Goal: Task Accomplishment & Management: Complete application form

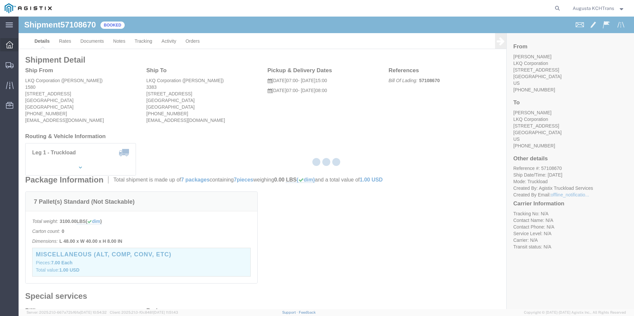
click at [10, 44] on icon at bounding box center [9, 44] width 7 height 7
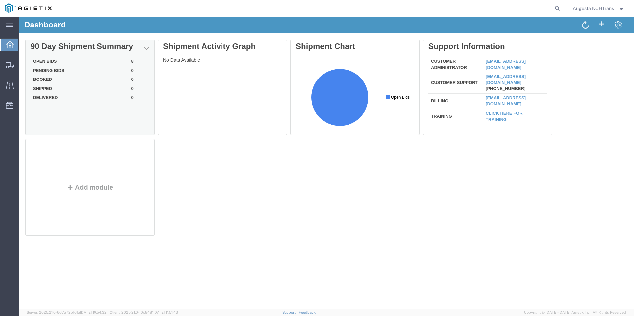
click at [64, 59] on td "Open Bids" at bounding box center [79, 61] width 98 height 9
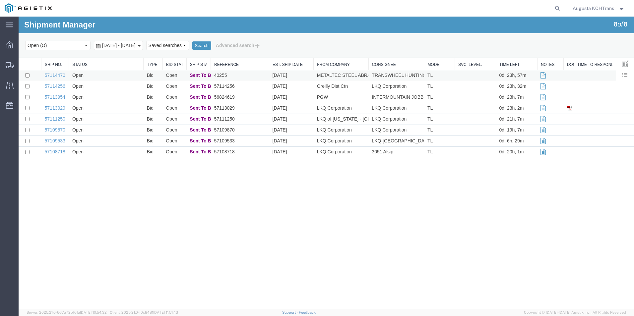
click at [105, 80] on td "Open" at bounding box center [106, 75] width 75 height 11
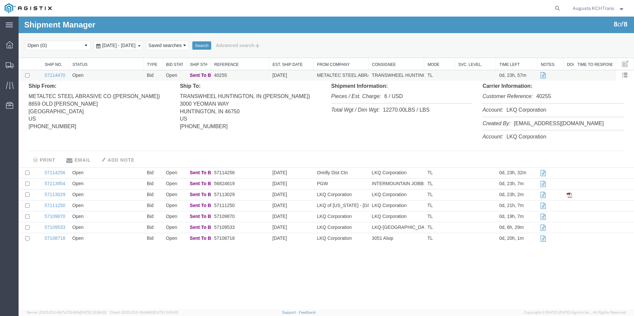
click at [105, 75] on td "Open" at bounding box center [106, 75] width 75 height 11
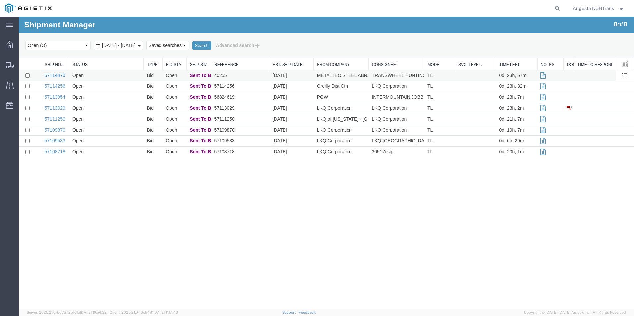
click at [49, 77] on link "57114470" at bounding box center [55, 75] width 21 height 5
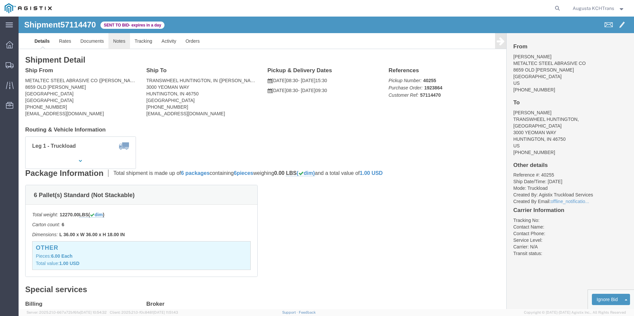
click link "Notes"
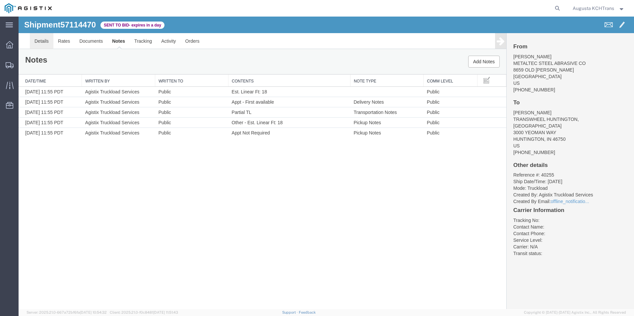
click at [43, 36] on link "Details" at bounding box center [42, 41] width 24 height 16
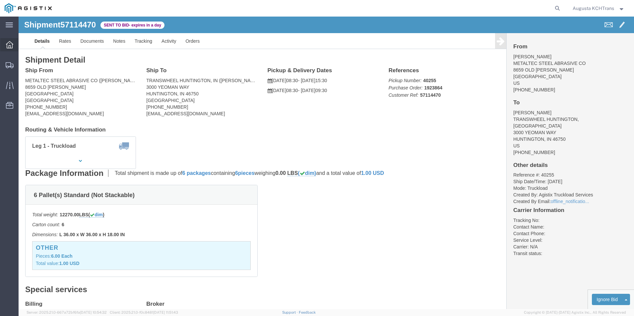
click at [14, 44] on div at bounding box center [9, 44] width 19 height 13
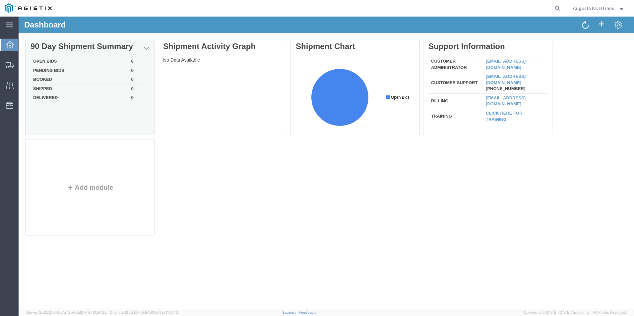
click at [47, 61] on td "Open Bids" at bounding box center [79, 61] width 98 height 9
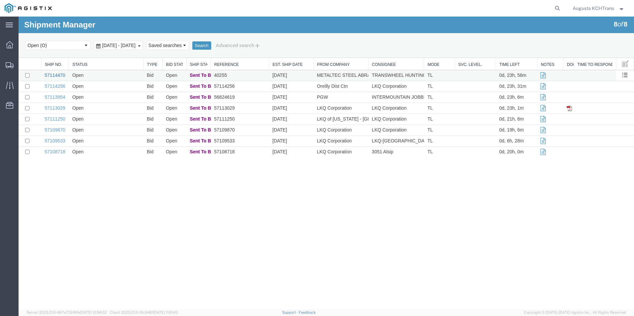
click at [49, 75] on link "57114470" at bounding box center [55, 75] width 21 height 5
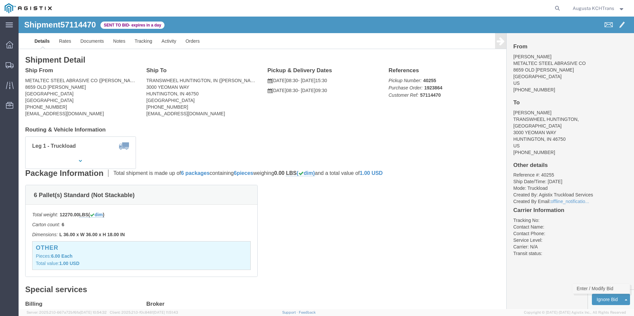
click link "Enter / Modify Bid"
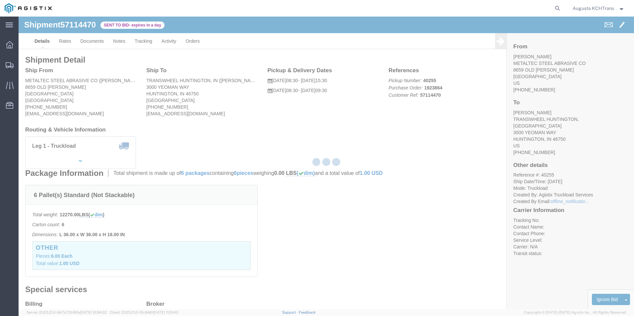
select select "4652"
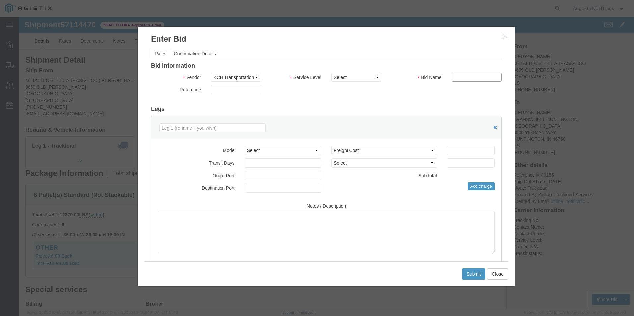
click input "text"
type input "KCH"
type input "1"
type input "498.77"
click select "Select Air Less than Truckload Multi-Leg Ocean Freight Rail Small Parcel Truckl…"
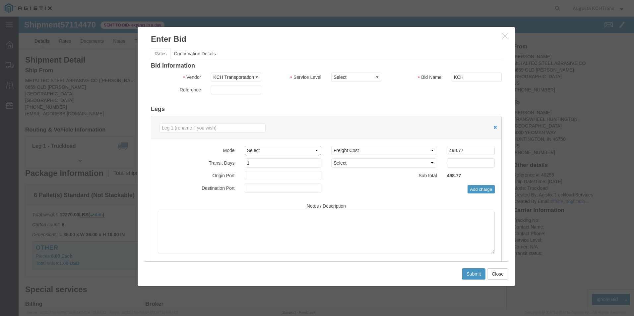
select select "TL"
click select "Select Air Less than Truckload Multi-Leg Ocean Freight Rail Small Parcel Truckl…"
drag, startPoint x: 446, startPoint y: 134, endPoint x: 426, endPoint y: 135, distance: 20.2
click input "498.77"
click input "448.77"
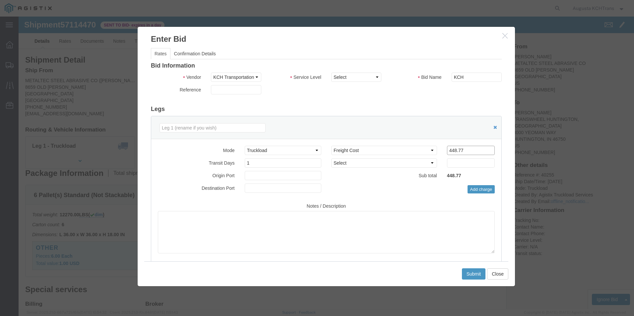
type input "498.77"
click button "Submit"
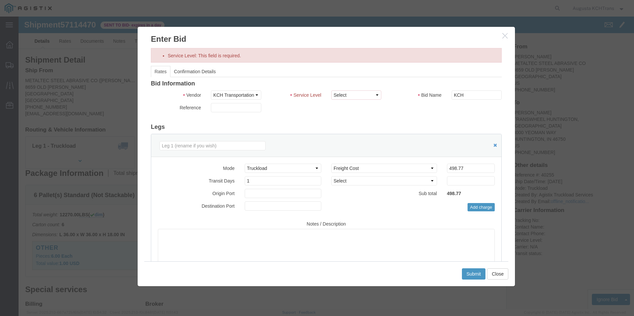
click button "button"
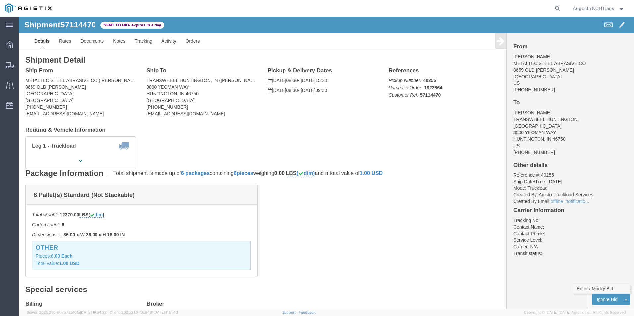
click link "Enter / Modify Bid"
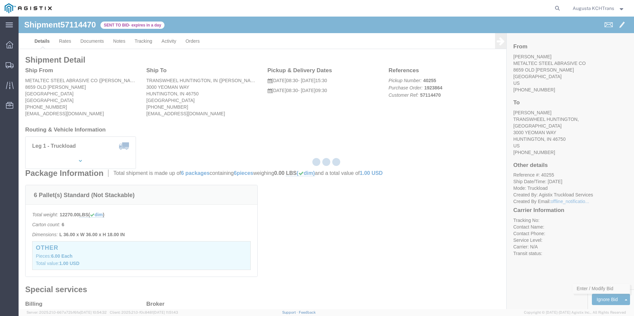
select select "4652"
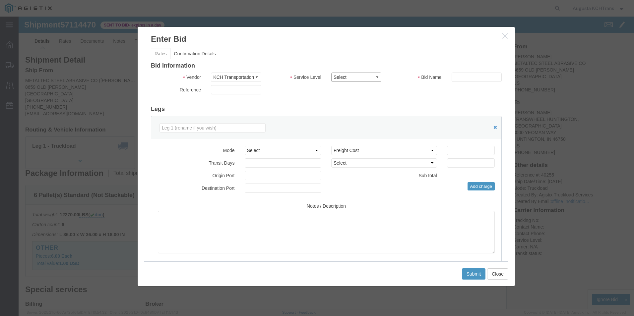
click select "Select 3 - 5 Day Rail TL Standard 3 - 5 Day"
select select "14028"
click select "Select 3 - 5 Day Rail TL Standard 3 - 5 Day"
click input "text"
type input "KCH"
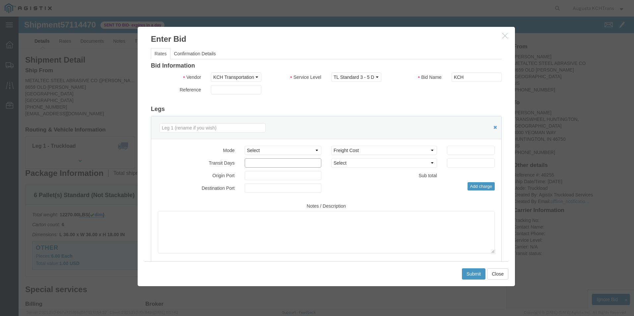
type input "1"
click input "498.77"
type input "547.88"
click button "Submit"
